Goal: Obtain resource: Obtain resource

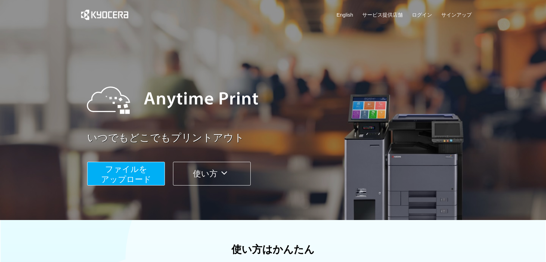
click at [149, 172] on button "ファイルを ​​アップロード" at bounding box center [126, 174] width 78 height 24
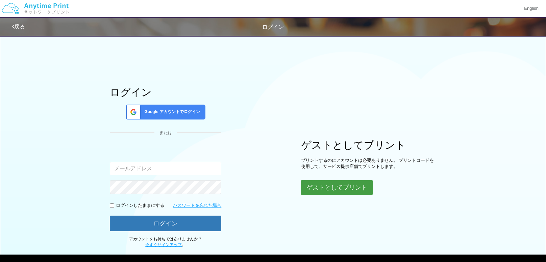
click at [336, 190] on button "ゲストとしてプリント" at bounding box center [337, 187] width 72 height 15
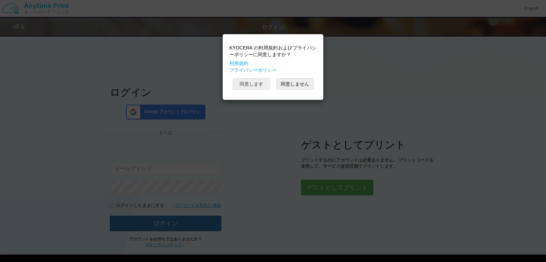
click at [261, 80] on button "同意します" at bounding box center [251, 83] width 37 height 11
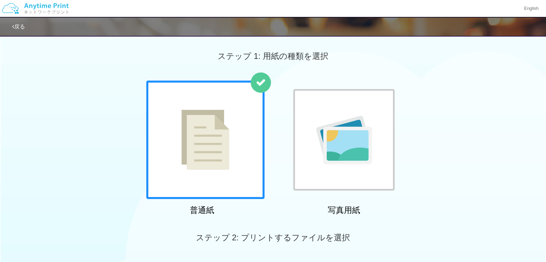
scroll to position [114, 0]
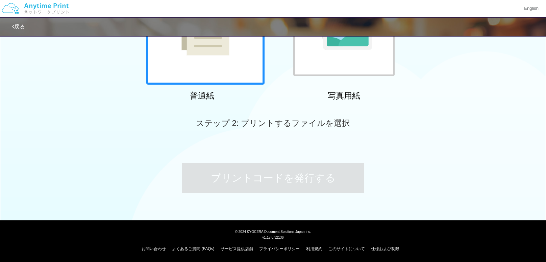
click at [234, 75] on div at bounding box center [205, 25] width 118 height 118
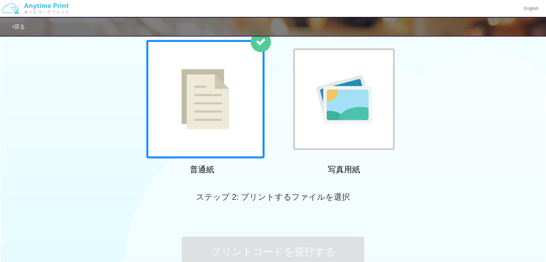
scroll to position [0, 0]
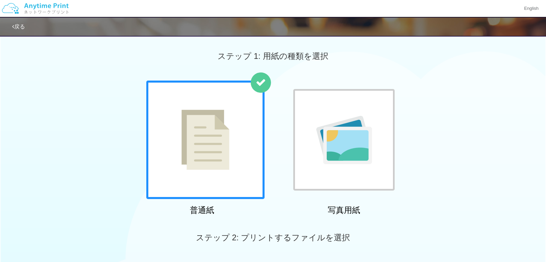
click at [222, 146] on img at bounding box center [205, 139] width 48 height 60
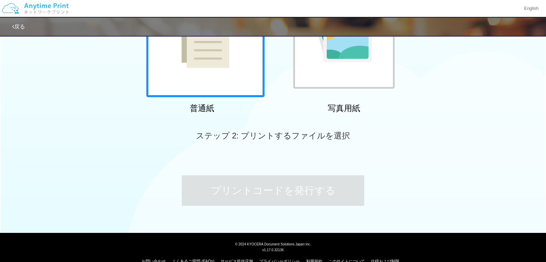
scroll to position [114, 0]
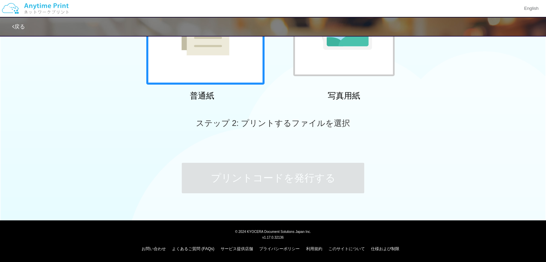
click at [204, 64] on div at bounding box center [205, 25] width 118 height 118
click at [204, 59] on div at bounding box center [205, 25] width 118 height 118
click at [210, 33] on div "戻る" at bounding box center [215, 27] width 406 height 18
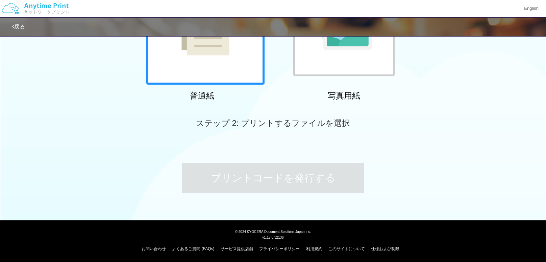
click at [209, 57] on div at bounding box center [205, 25] width 118 height 118
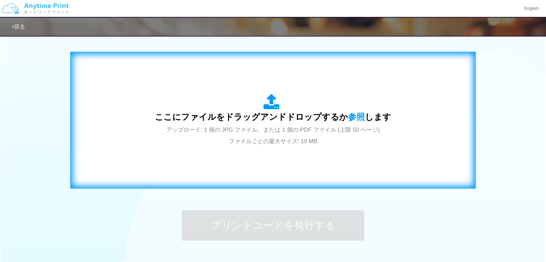
scroll to position [231, 0]
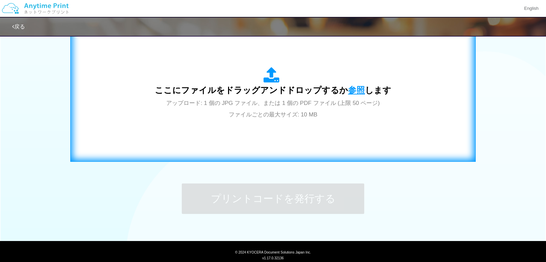
click at [355, 89] on span "参照" at bounding box center [356, 89] width 17 height 9
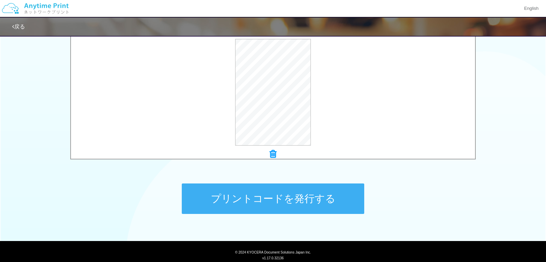
click at [302, 191] on button "プリントコードを発行する" at bounding box center [273, 198] width 182 height 30
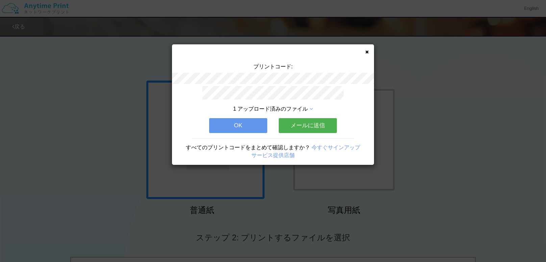
click at [303, 126] on button "メールに送信" at bounding box center [308, 125] width 58 height 15
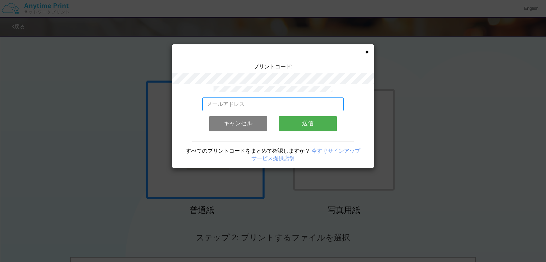
click at [271, 99] on input "email" at bounding box center [273, 104] width 142 height 14
type input "[EMAIL_ADDRESS][DOMAIN_NAME]"
click at [297, 122] on button "送信" at bounding box center [308, 123] width 58 height 15
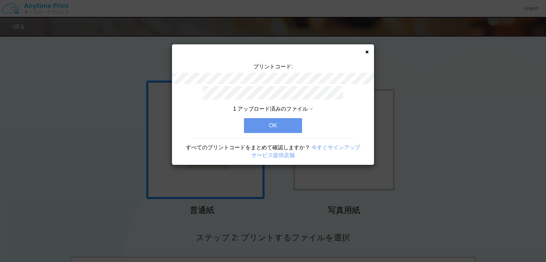
click at [259, 125] on button "OK" at bounding box center [273, 125] width 58 height 15
